Goal: Task Accomplishment & Management: Use online tool/utility

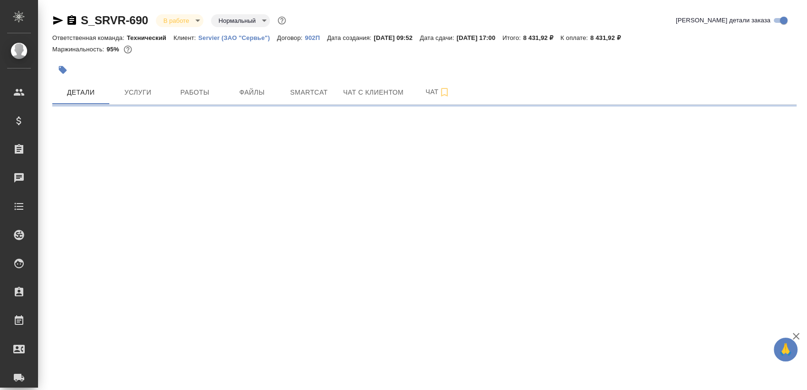
select select "RU"
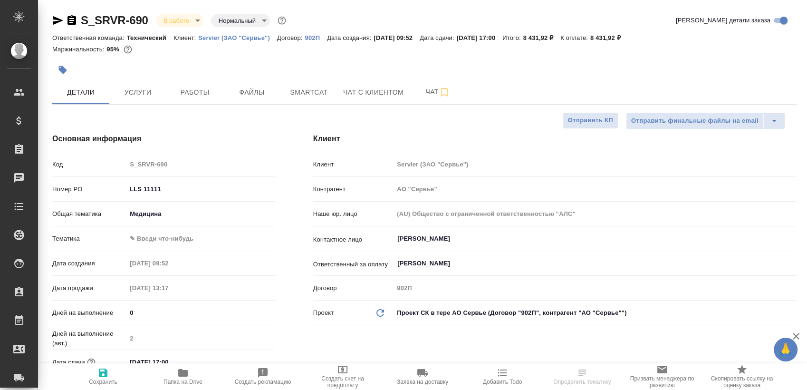
type textarea "x"
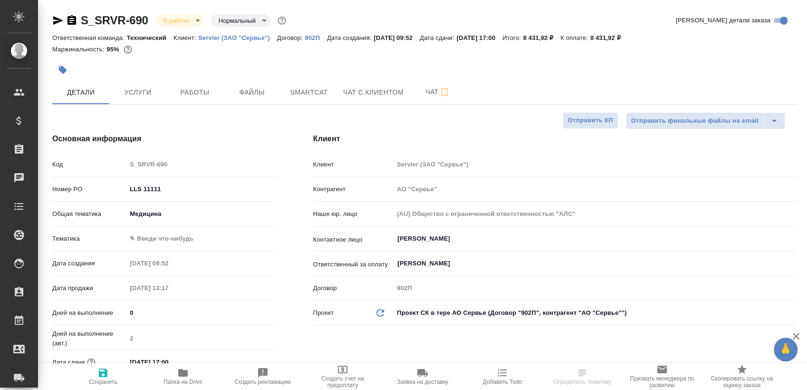
type textarea "x"
click at [300, 97] on span "Smartcat" at bounding box center [309, 93] width 46 height 12
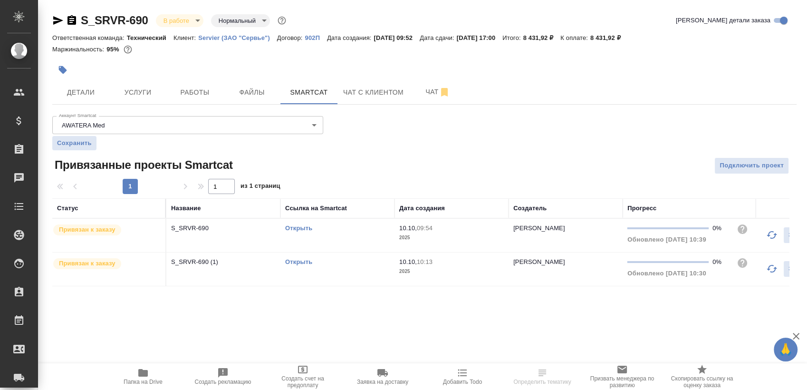
click at [304, 229] on link "Открыть" at bounding box center [298, 227] width 27 height 7
